Goal: Information Seeking & Learning: Learn about a topic

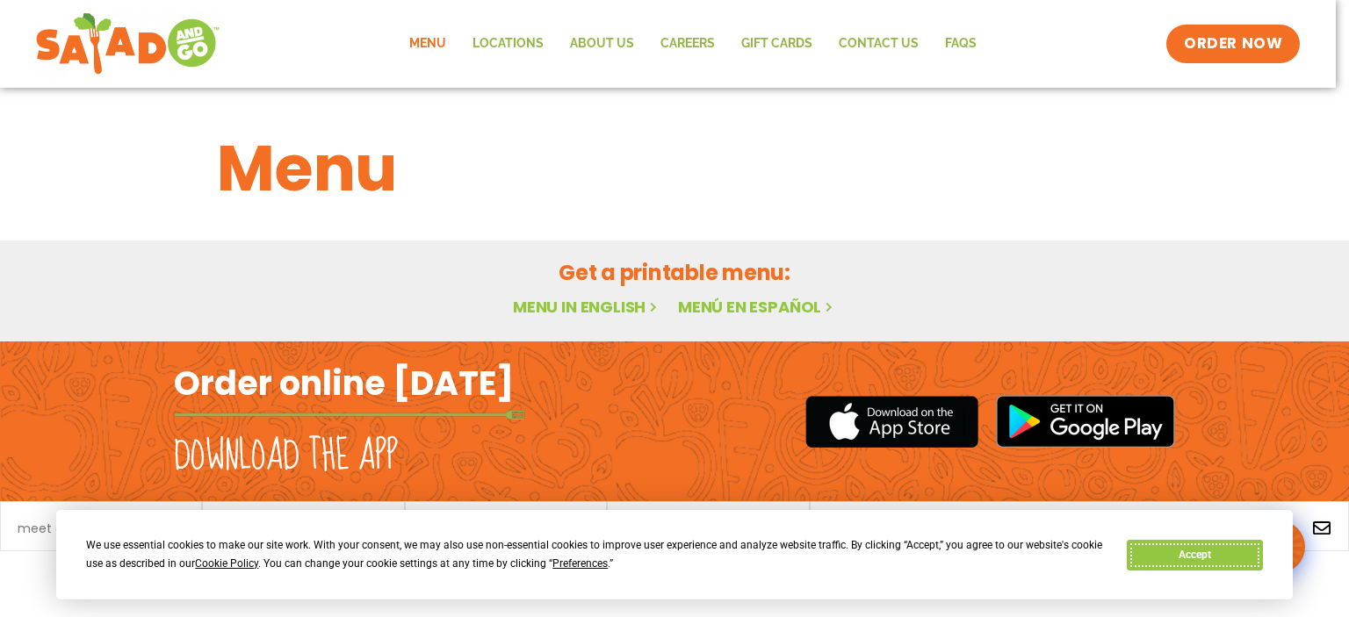
click at [1174, 561] on button "Accept" at bounding box center [1194, 555] width 135 height 31
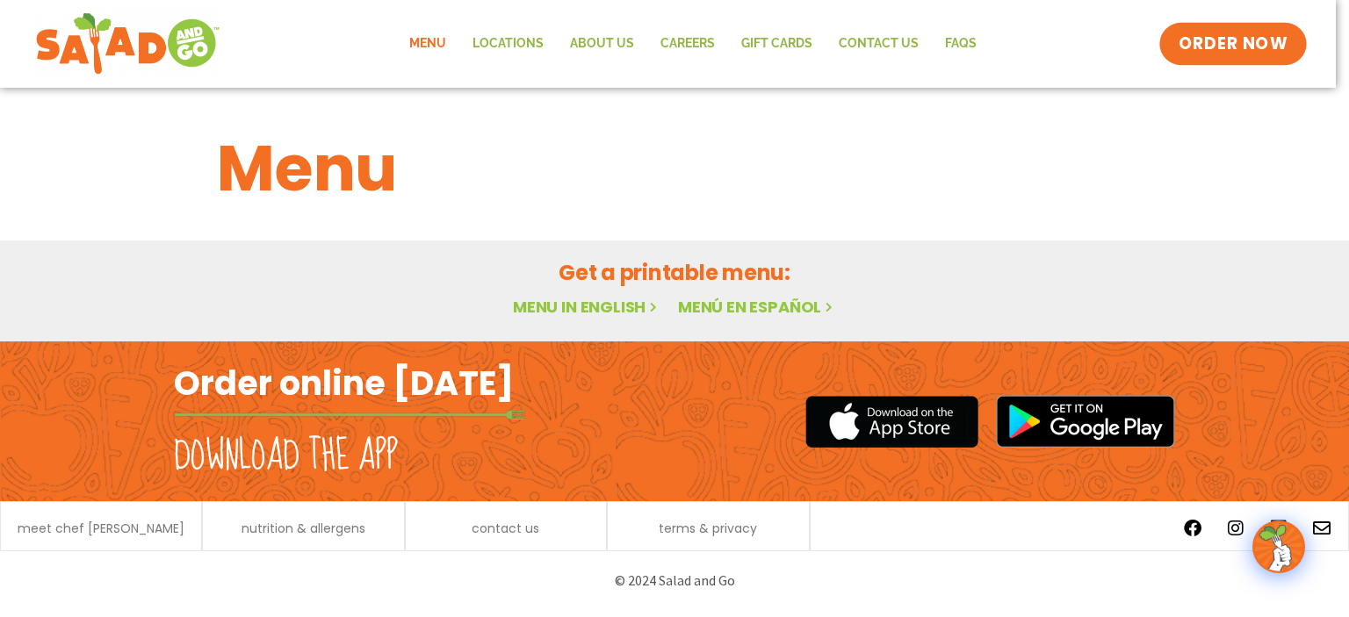
click at [1240, 39] on span "ORDER NOW" at bounding box center [1232, 43] width 109 height 23
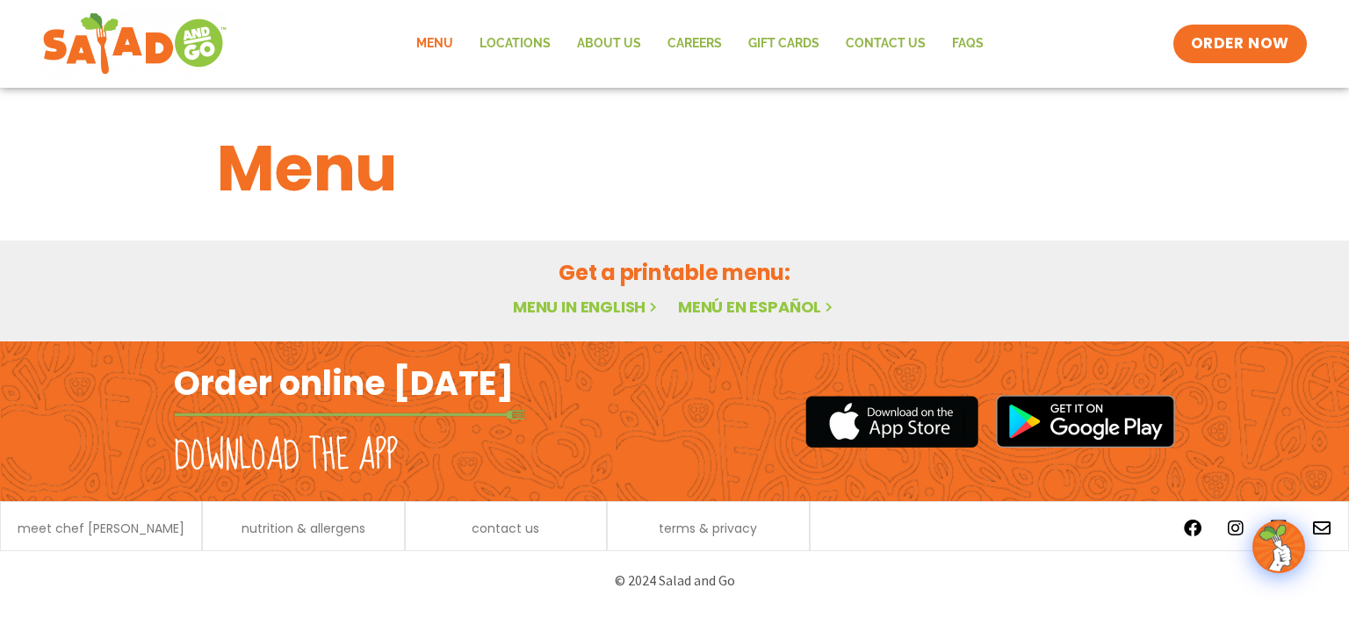
click at [579, 306] on link "Menu in English" at bounding box center [587, 307] width 148 height 22
click at [646, 308] on icon at bounding box center [652, 306] width 15 height 15
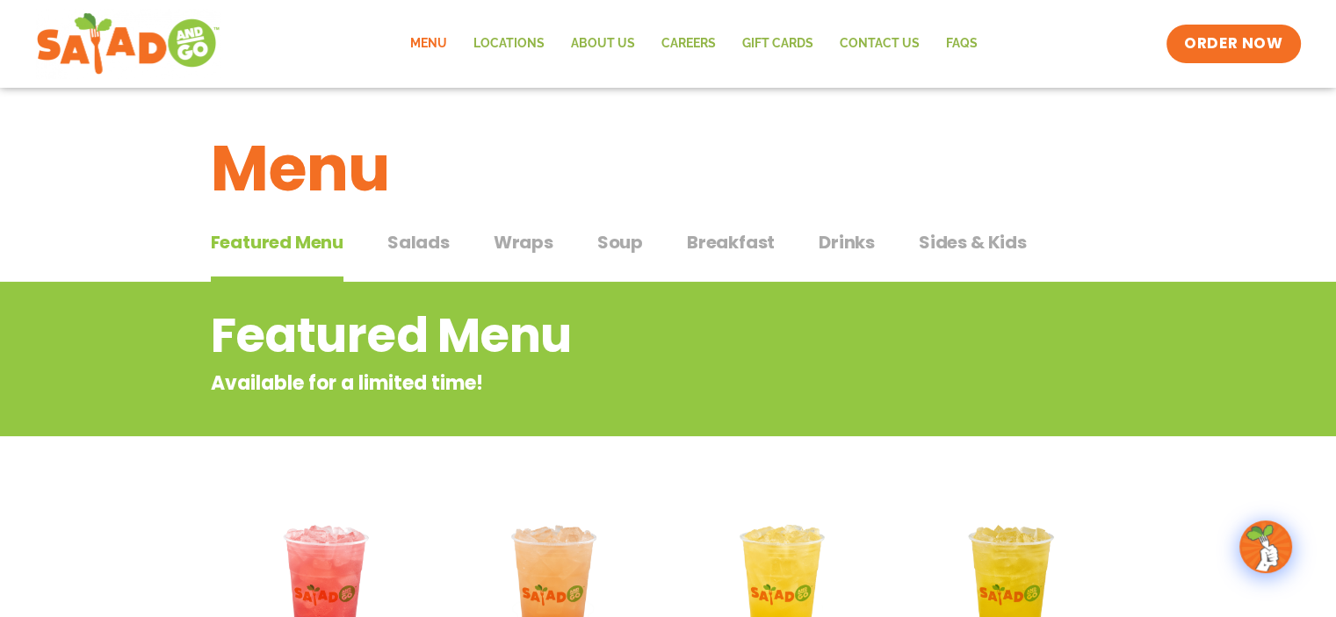
click at [414, 248] on span "Salads" at bounding box center [418, 242] width 62 height 26
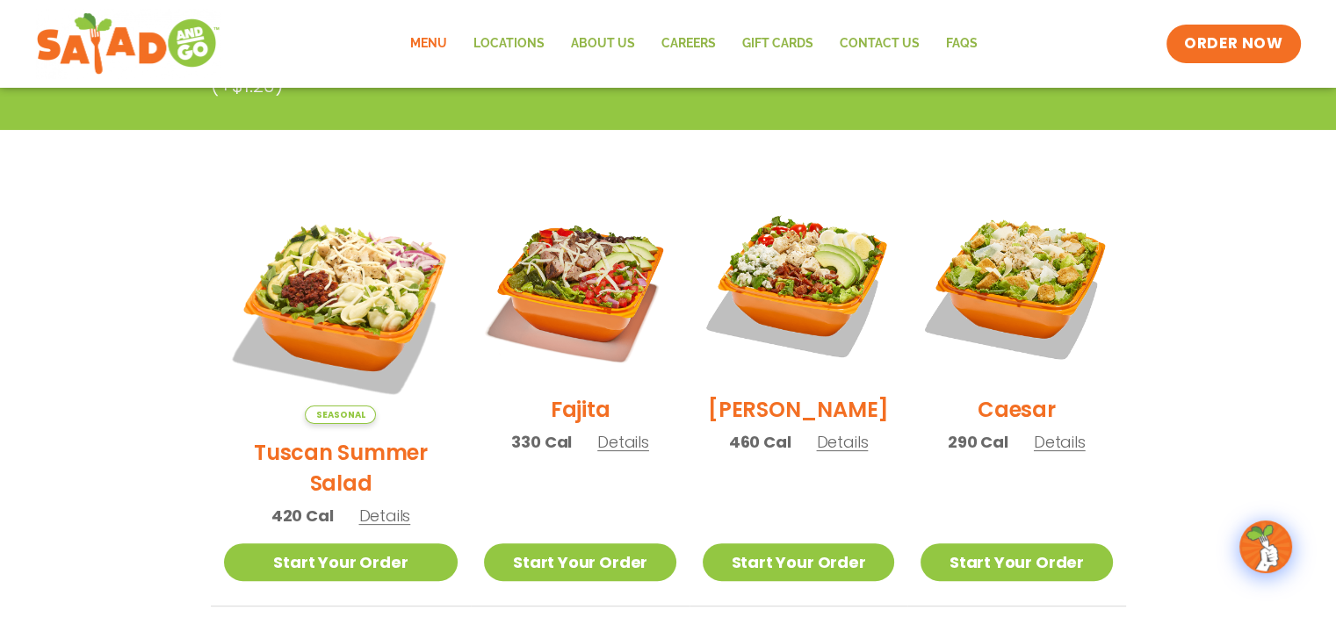
scroll to position [439, 0]
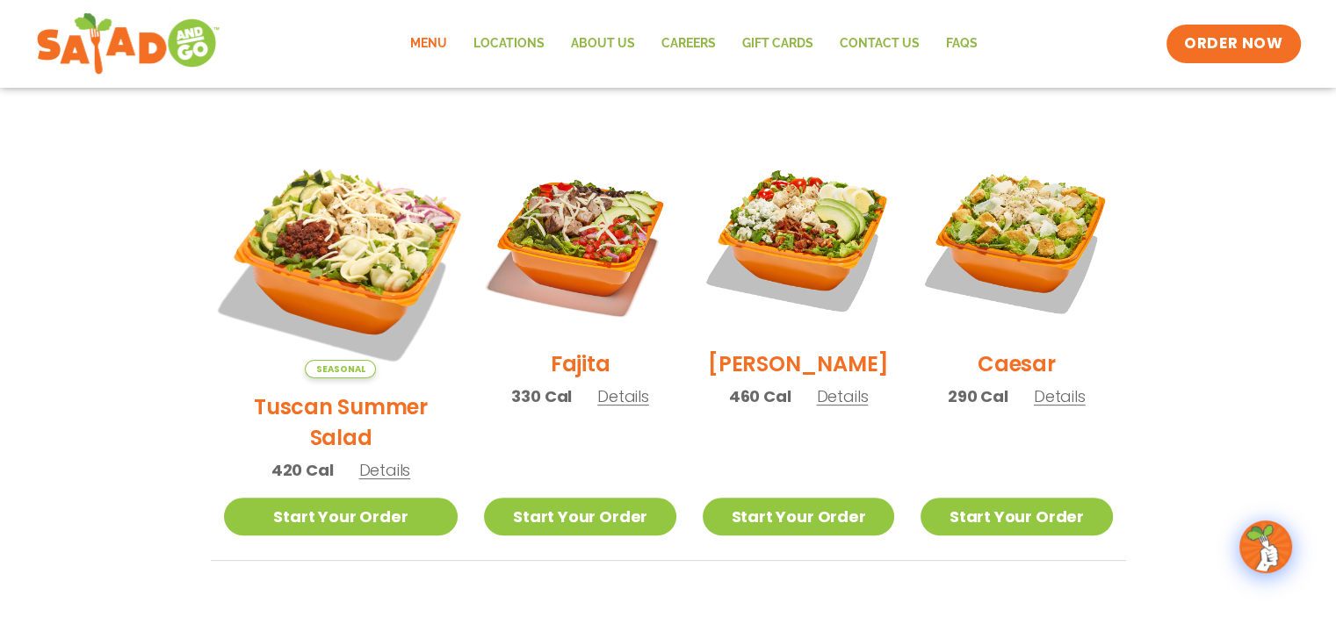
click at [354, 252] on img at bounding box center [340, 261] width 275 height 275
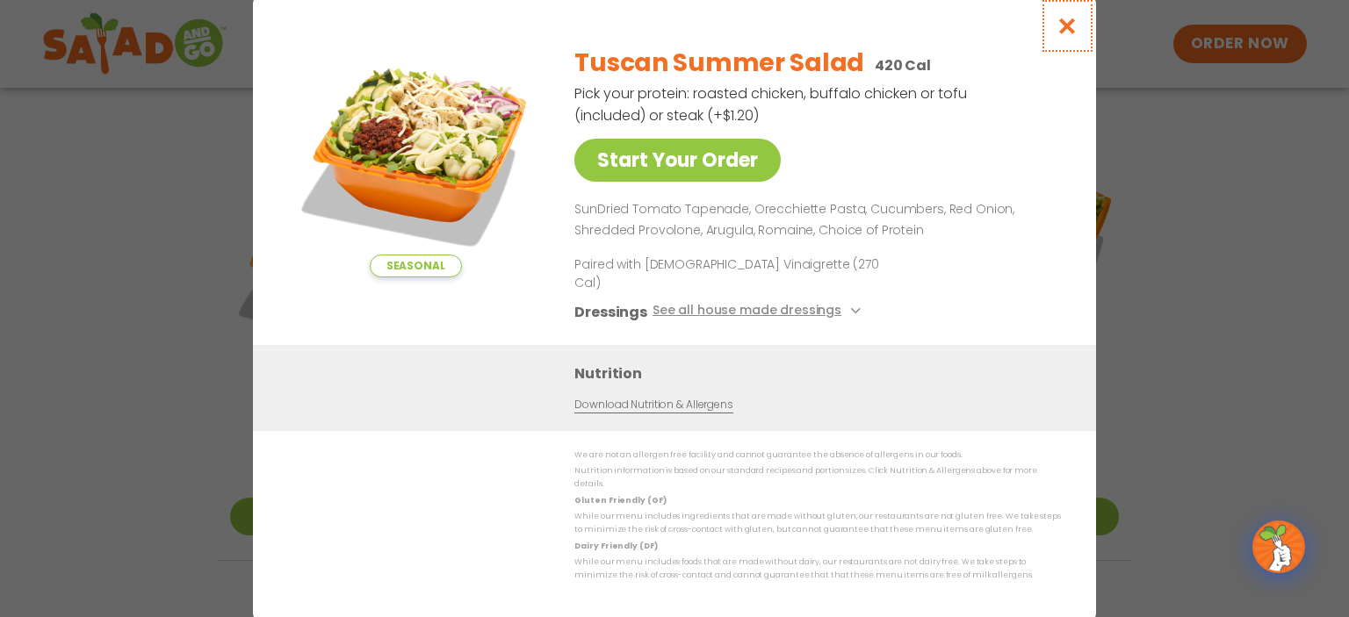
click at [1058, 35] on icon "Close modal" at bounding box center [1067, 26] width 22 height 18
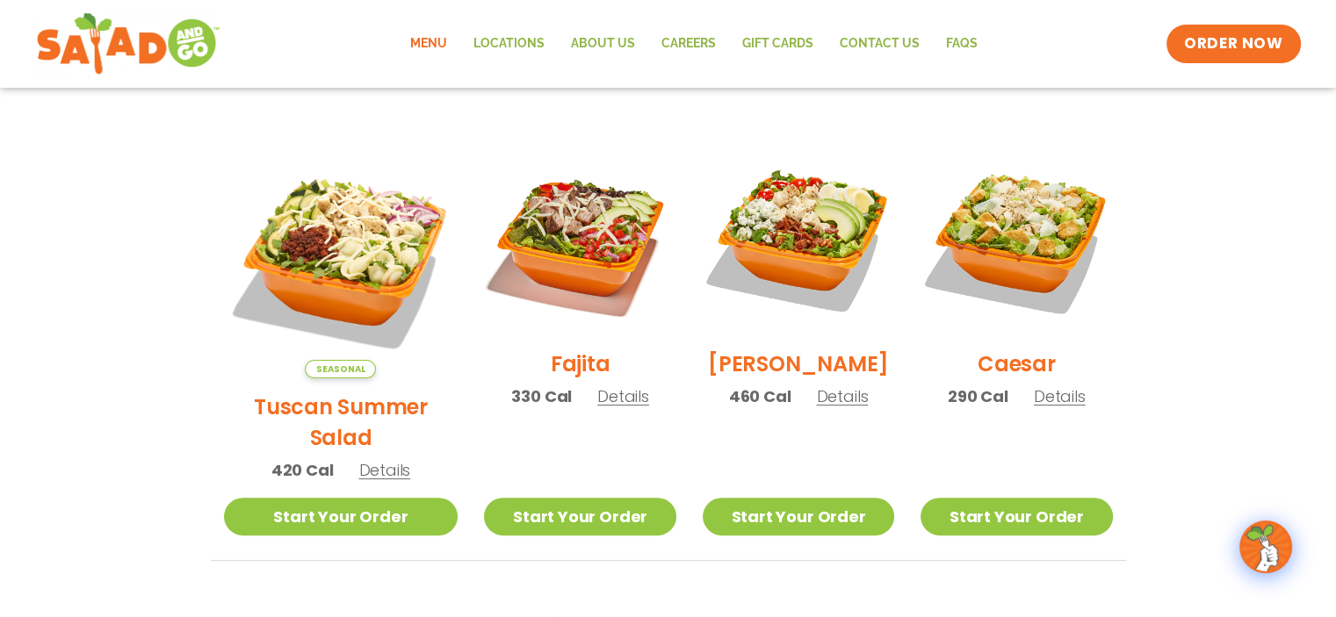
click at [364, 459] on span "Details" at bounding box center [384, 470] width 52 height 22
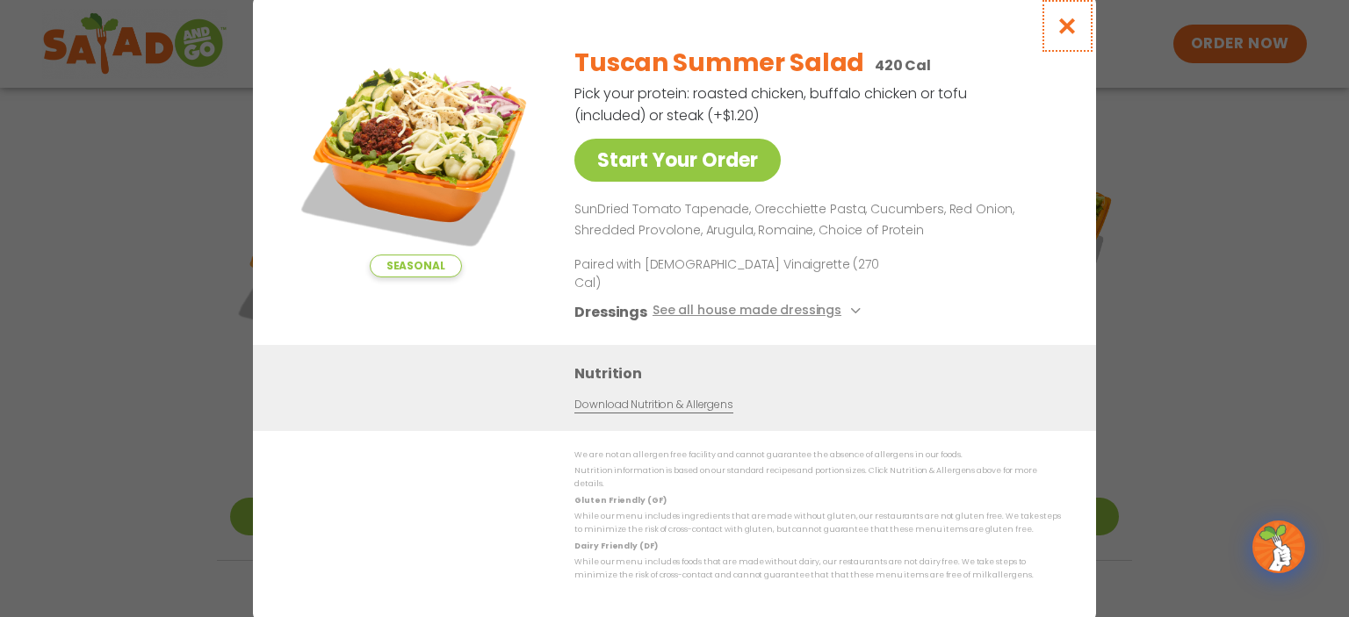
click at [1065, 35] on icon "Close modal" at bounding box center [1067, 26] width 22 height 18
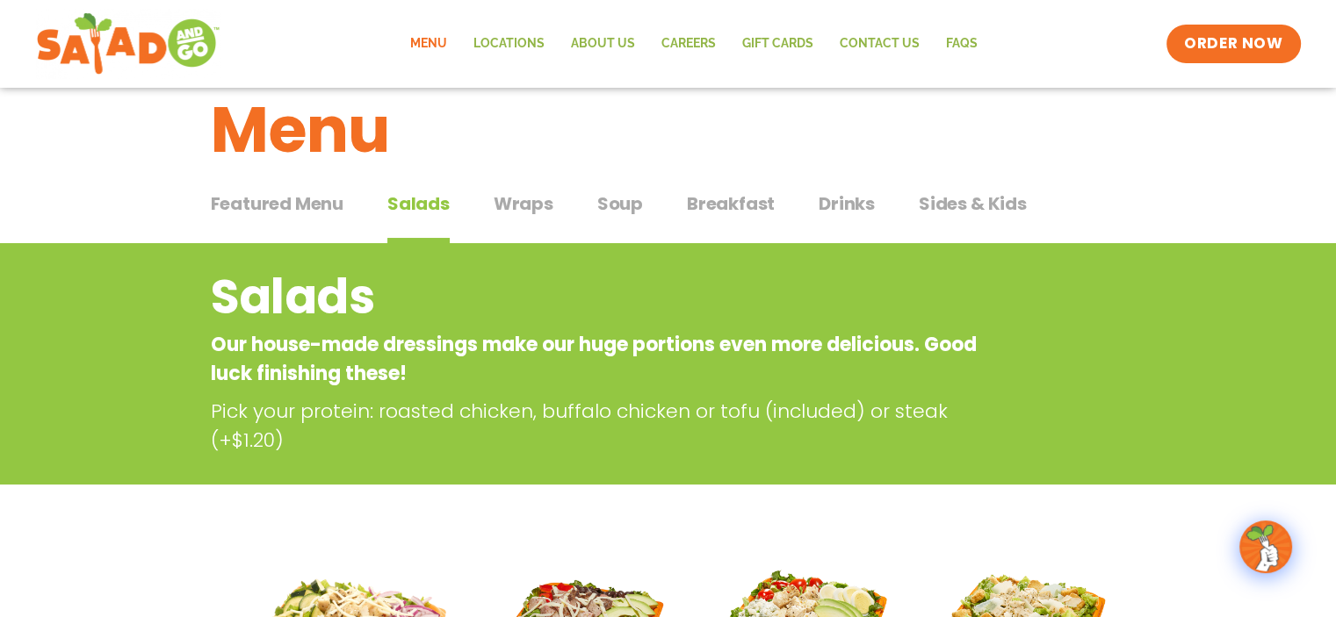
scroll to position [0, 0]
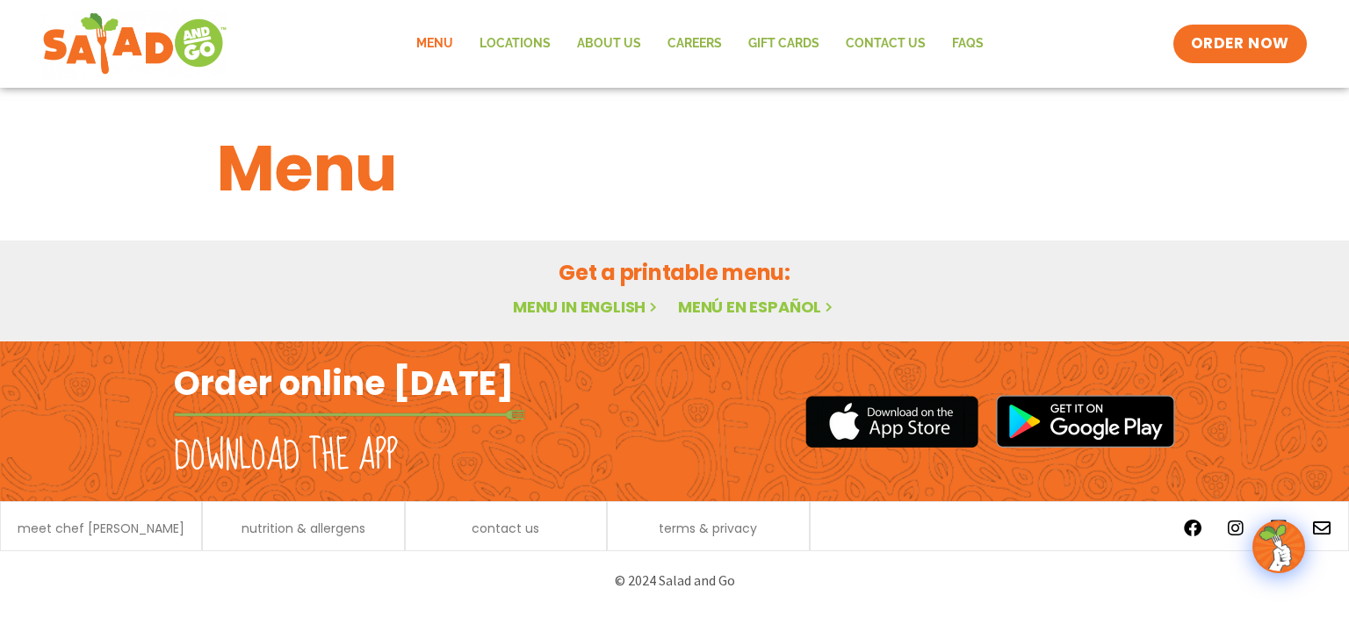
click at [299, 177] on h1 "Menu" at bounding box center [674, 168] width 915 height 95
click at [288, 386] on h2 "Order online [DATE]" at bounding box center [344, 383] width 340 height 43
click at [293, 464] on h2 "Download the app" at bounding box center [286, 456] width 224 height 49
drag, startPoint x: 530, startPoint y: 148, endPoint x: 494, endPoint y: 90, distance: 68.7
click at [530, 147] on h1 "Menu" at bounding box center [674, 168] width 915 height 95
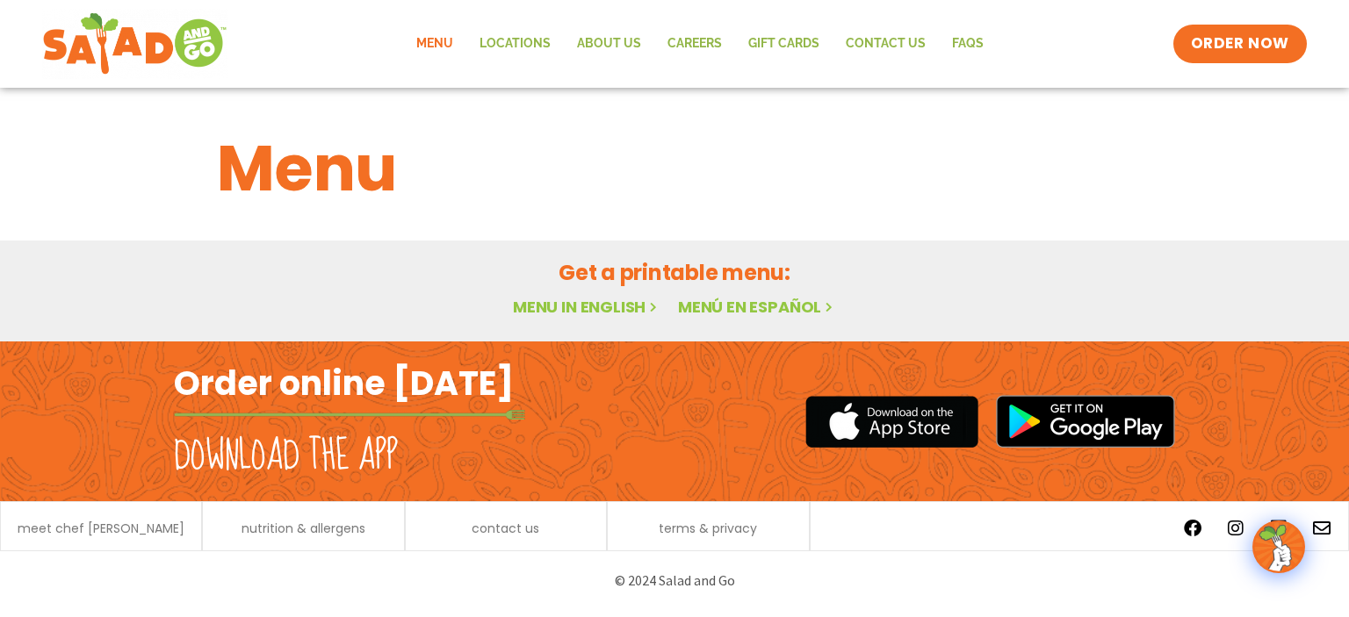
click at [438, 48] on link "Menu" at bounding box center [434, 44] width 63 height 40
click at [303, 175] on h1 "Menu" at bounding box center [674, 168] width 915 height 95
click at [688, 270] on h2 "Get a printable menu:" at bounding box center [674, 272] width 915 height 31
click at [657, 574] on p "© 2024 Salad and Go" at bounding box center [675, 581] width 984 height 24
